Goal: Transaction & Acquisition: Purchase product/service

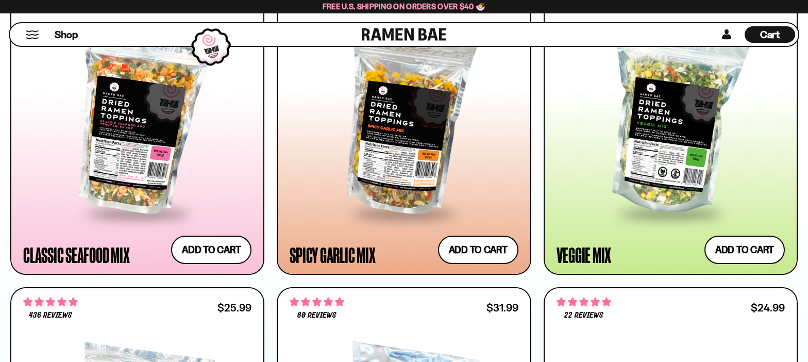
scroll to position [618, 0]
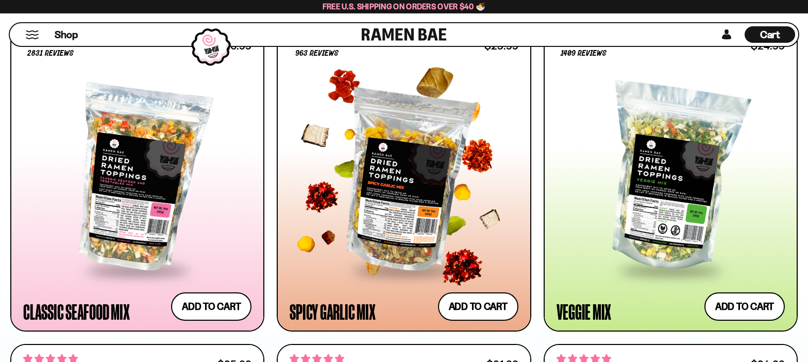
click at [398, 178] on div at bounding box center [404, 178] width 228 height 182
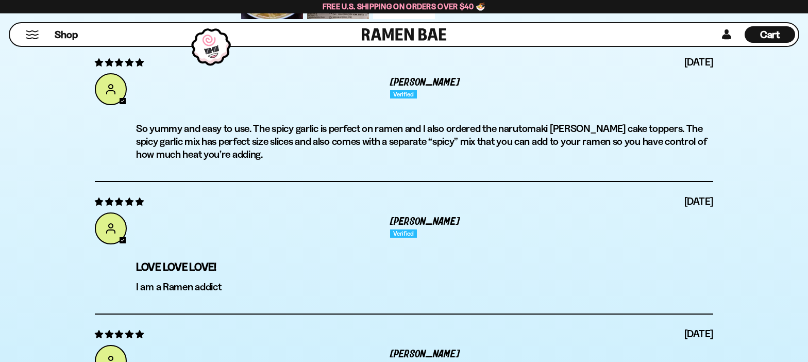
scroll to position [3763, 0]
